Goal: Information Seeking & Learning: Learn about a topic

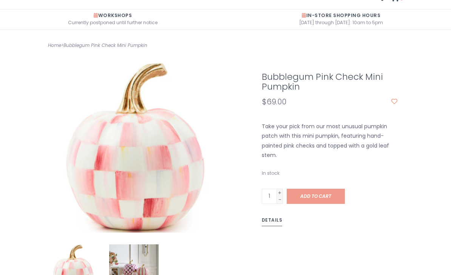
scroll to position [124, 0]
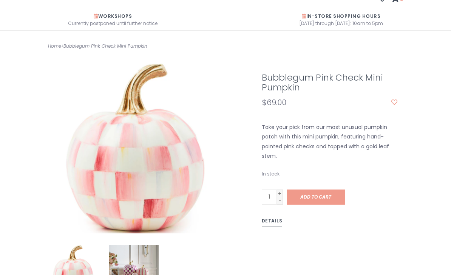
click at [274, 222] on link "Details" at bounding box center [272, 222] width 21 height 11
click at [275, 222] on link "Details" at bounding box center [272, 222] width 21 height 11
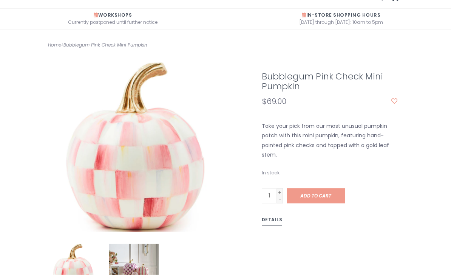
scroll to position [122, 0]
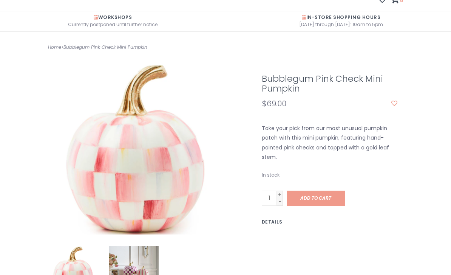
click at [274, 220] on link "Details" at bounding box center [272, 223] width 21 height 11
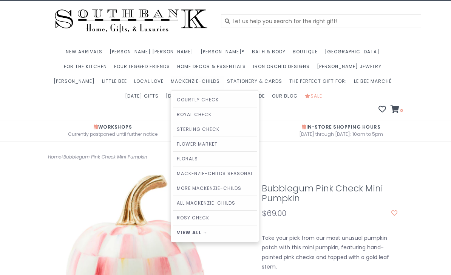
scroll to position [0, 0]
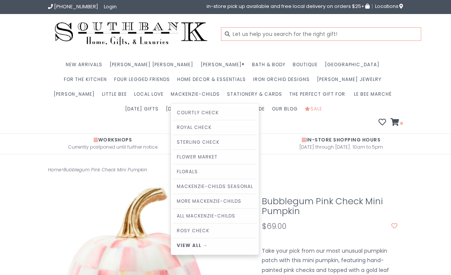
click at [246, 34] on input "text" at bounding box center [321, 34] width 200 height 14
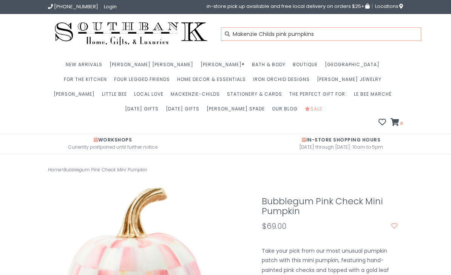
type input "Makenzie Childs pink pumpkins"
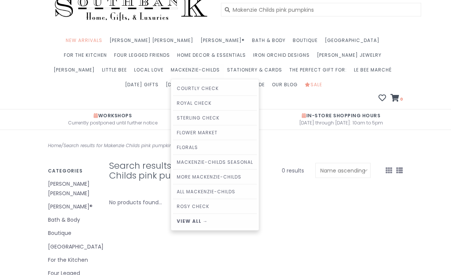
scroll to position [25, 0]
click at [173, 223] on link "View all →" at bounding box center [215, 221] width 84 height 14
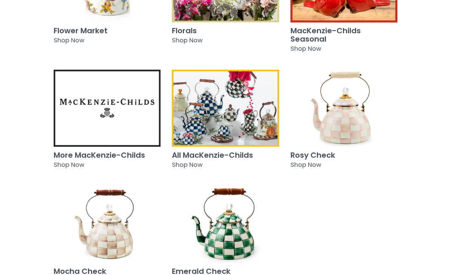
scroll to position [370, 0]
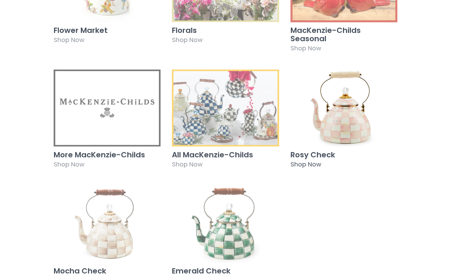
click at [313, 157] on h3 "Rosy Check" at bounding box center [344, 154] width 107 height 8
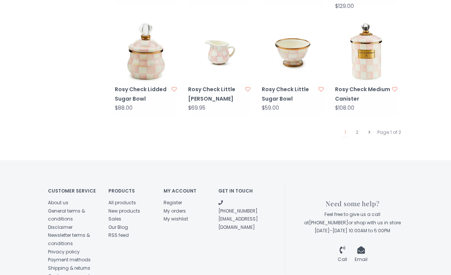
scroll to position [775, 0]
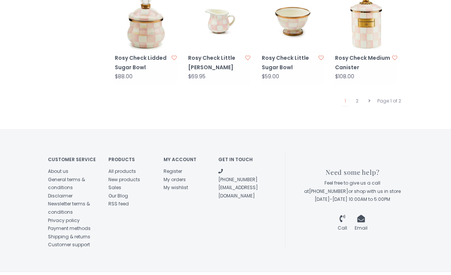
click at [360, 98] on link "2" at bounding box center [357, 101] width 6 height 10
